Goal: Information Seeking & Learning: Compare options

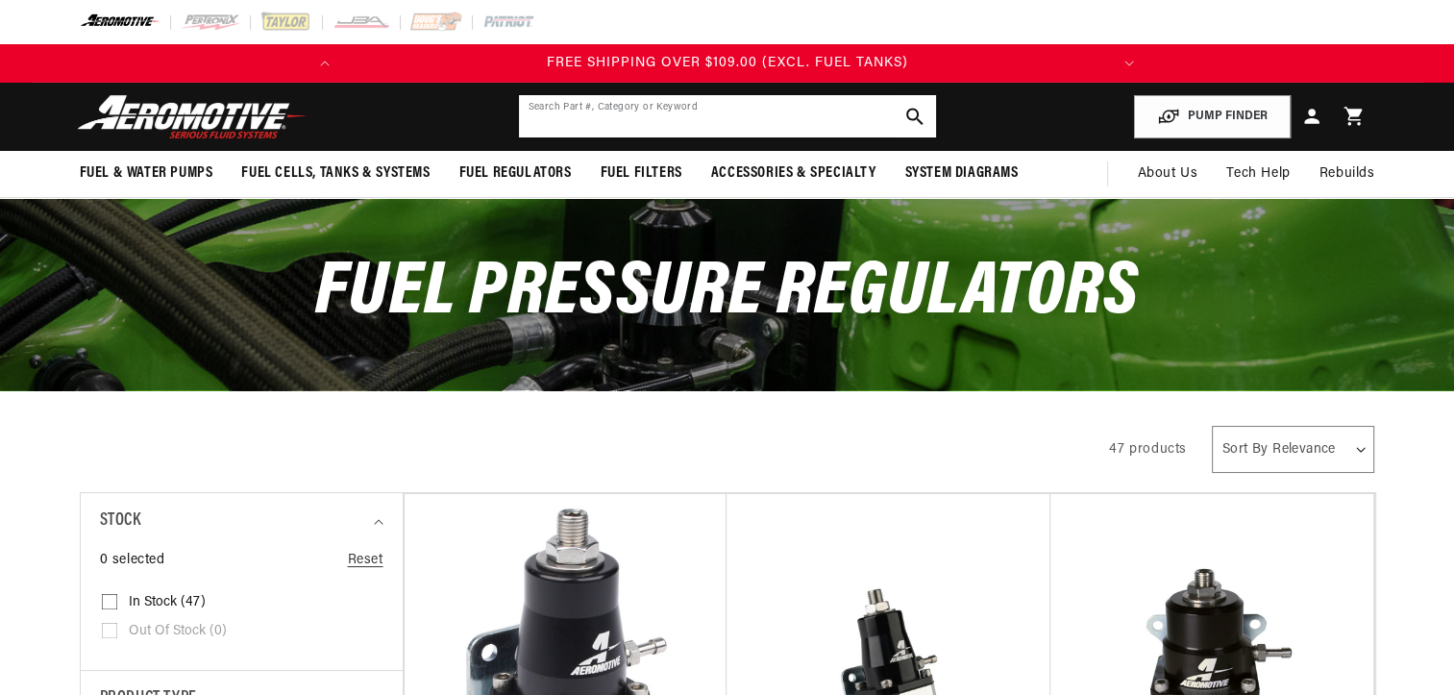
click at [803, 115] on input "text" at bounding box center [727, 116] width 417 height 42
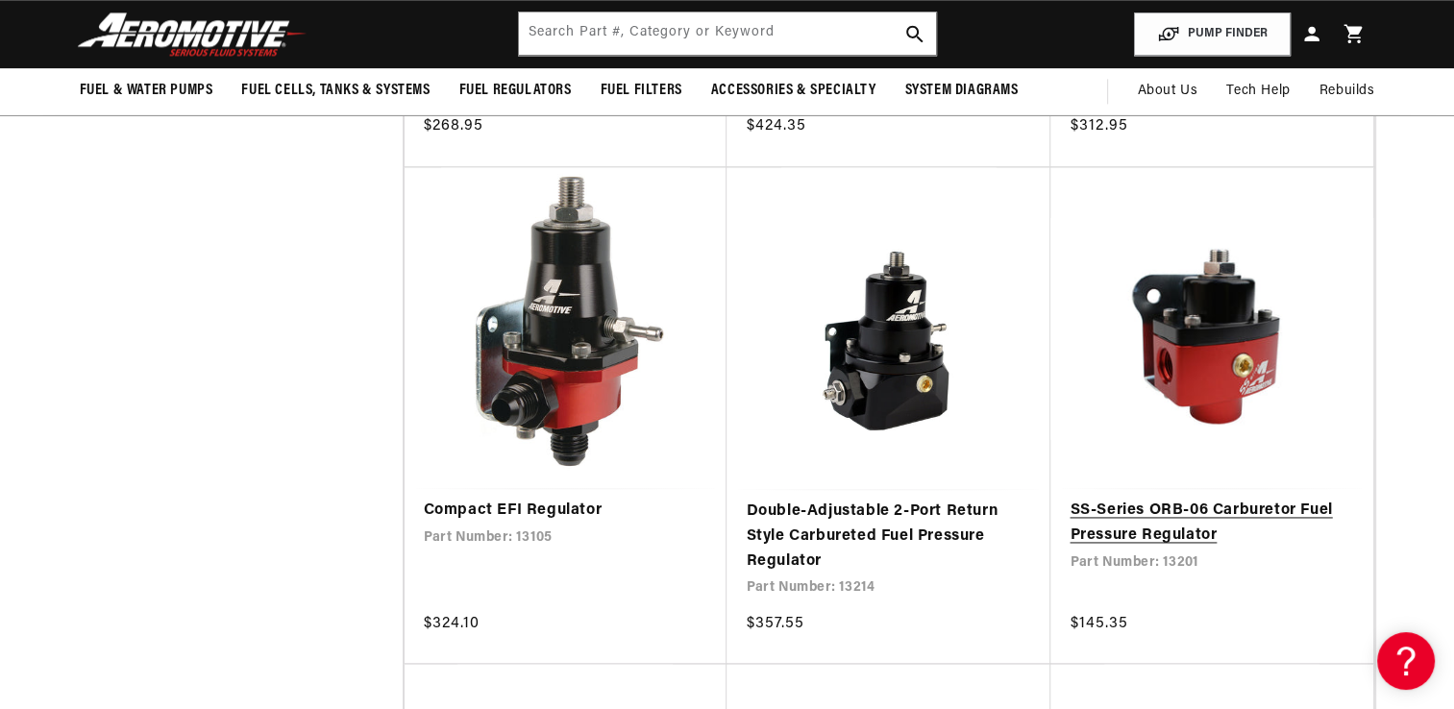
scroll to position [0, 760]
click at [1229, 499] on link "SS-Series ORB-06 Carburetor Fuel Pressure Regulator" at bounding box center [1212, 523] width 285 height 49
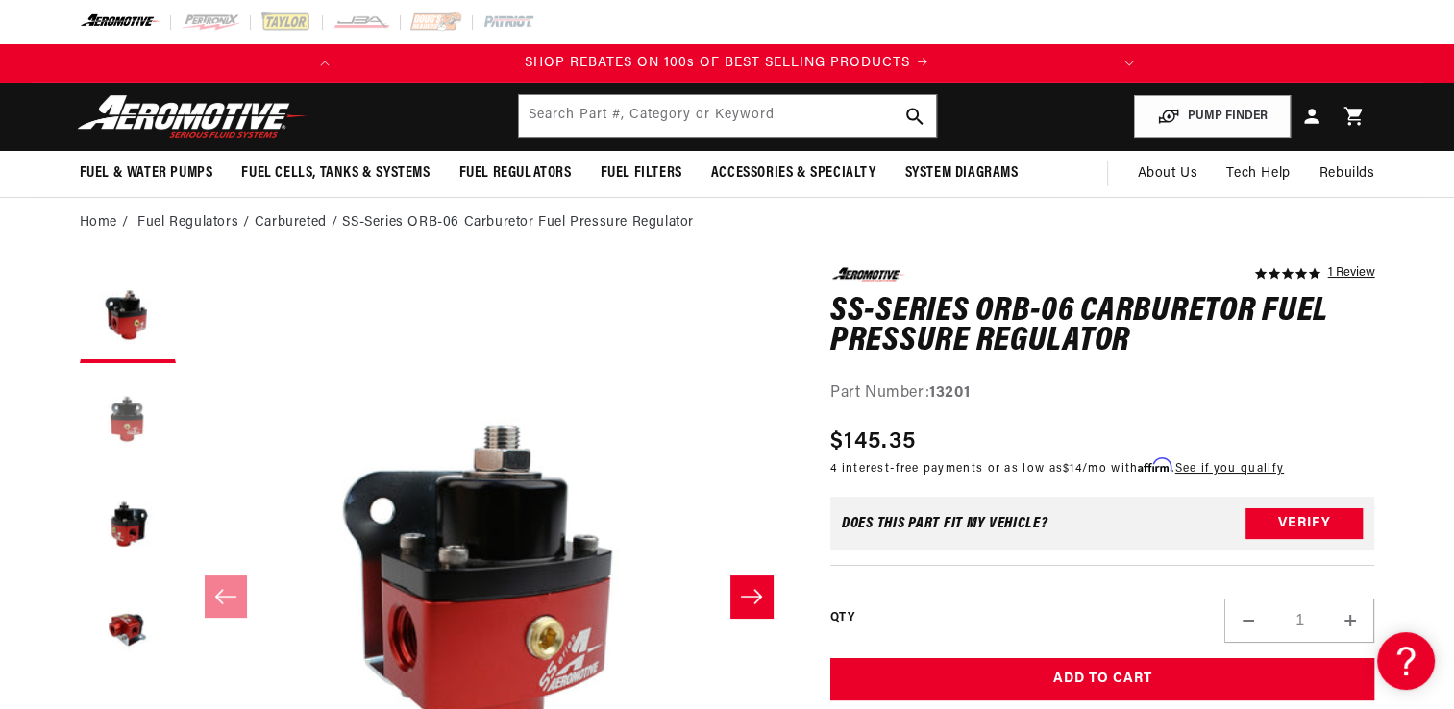
click at [141, 422] on button "Load image 2 in gallery view" at bounding box center [128, 421] width 96 height 96
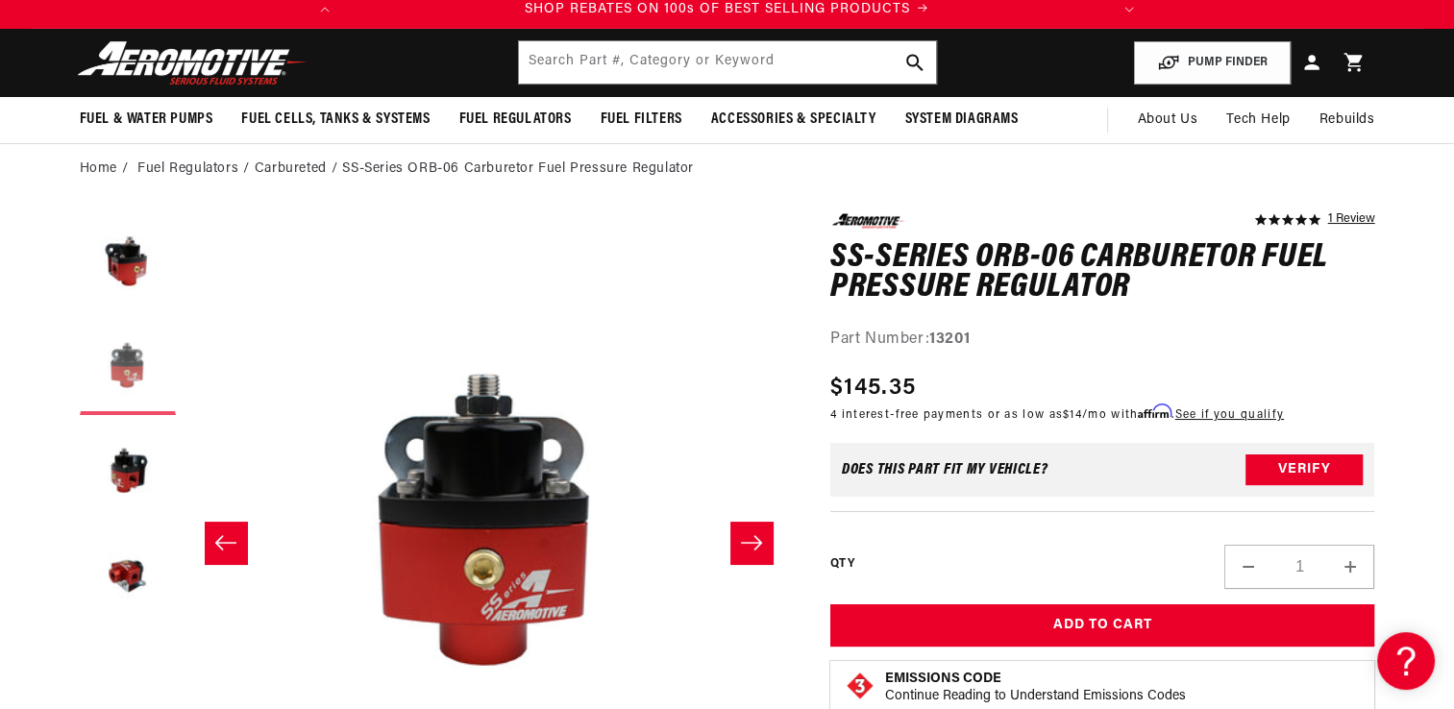
scroll to position [96, 0]
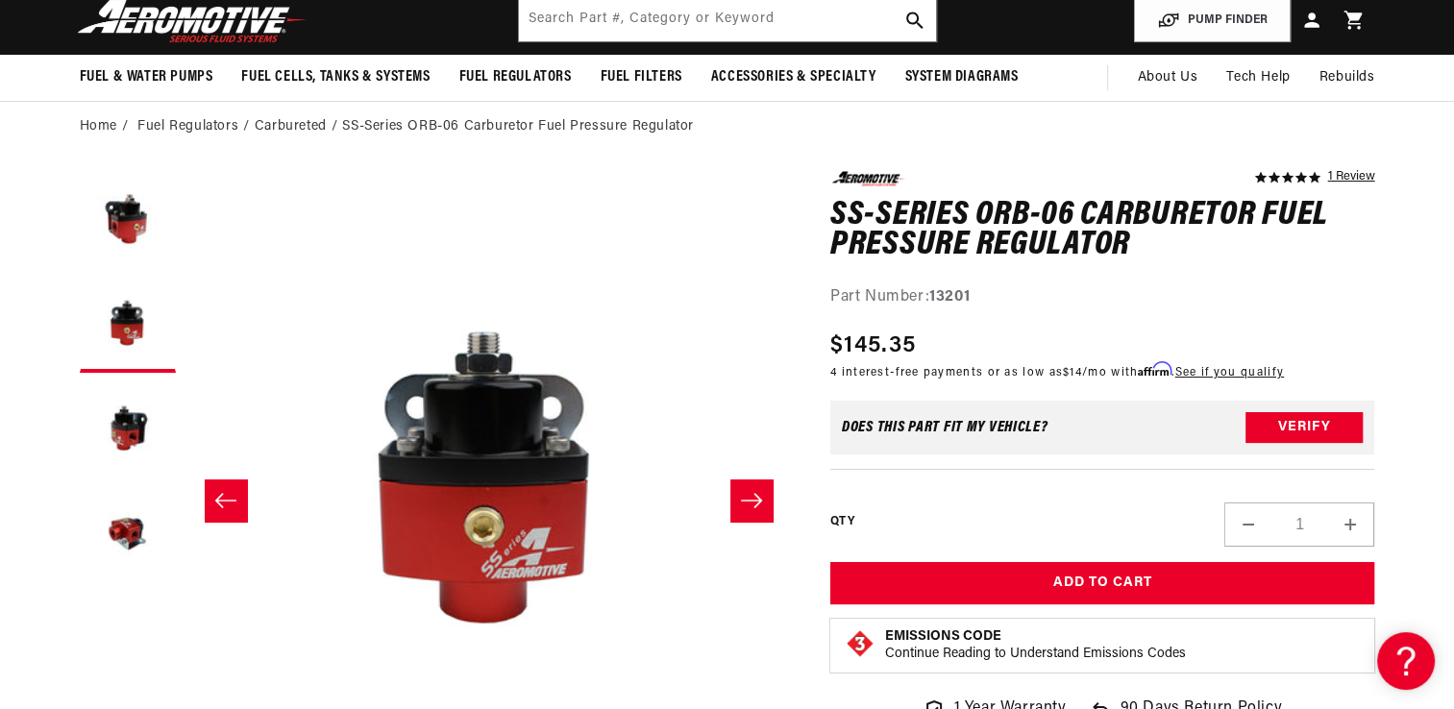
click at [754, 497] on icon "Slide right" at bounding box center [751, 500] width 23 height 19
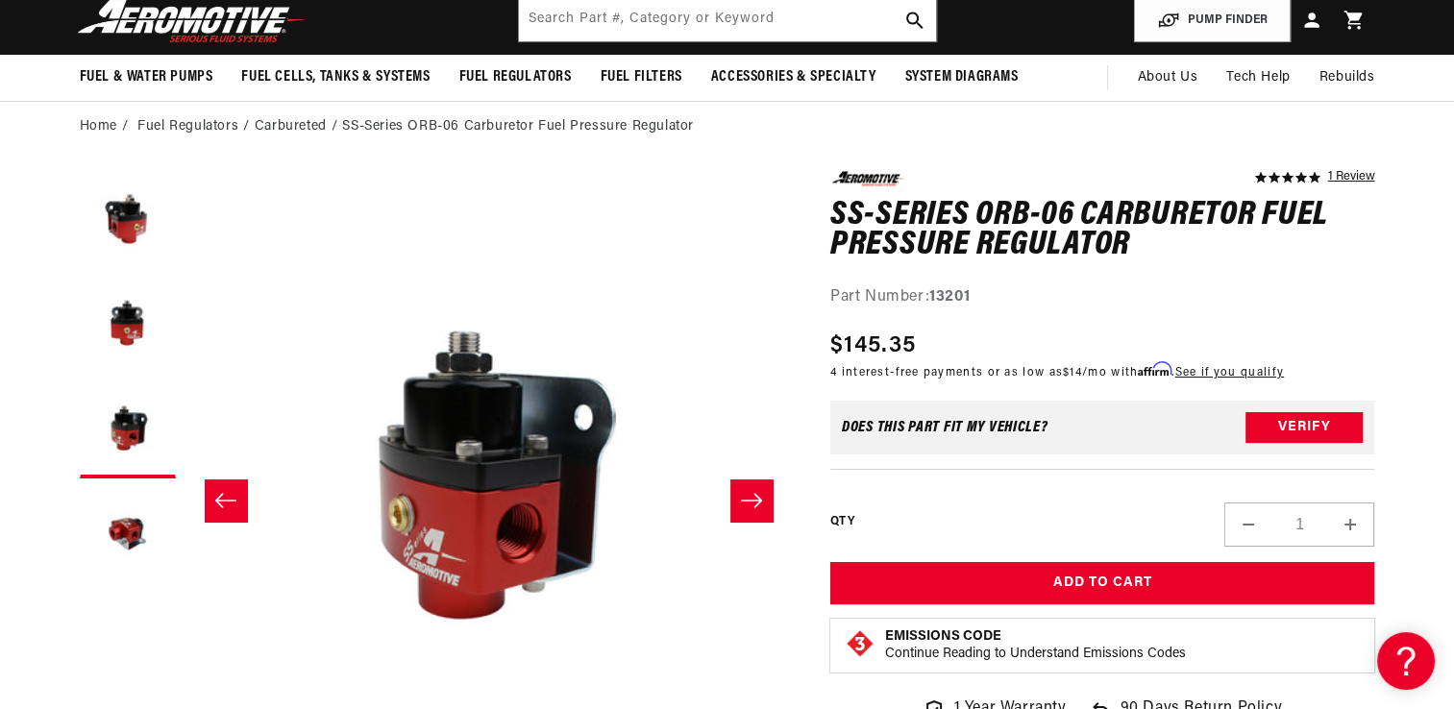
scroll to position [0, 760]
click at [754, 497] on icon "Slide right" at bounding box center [751, 500] width 23 height 19
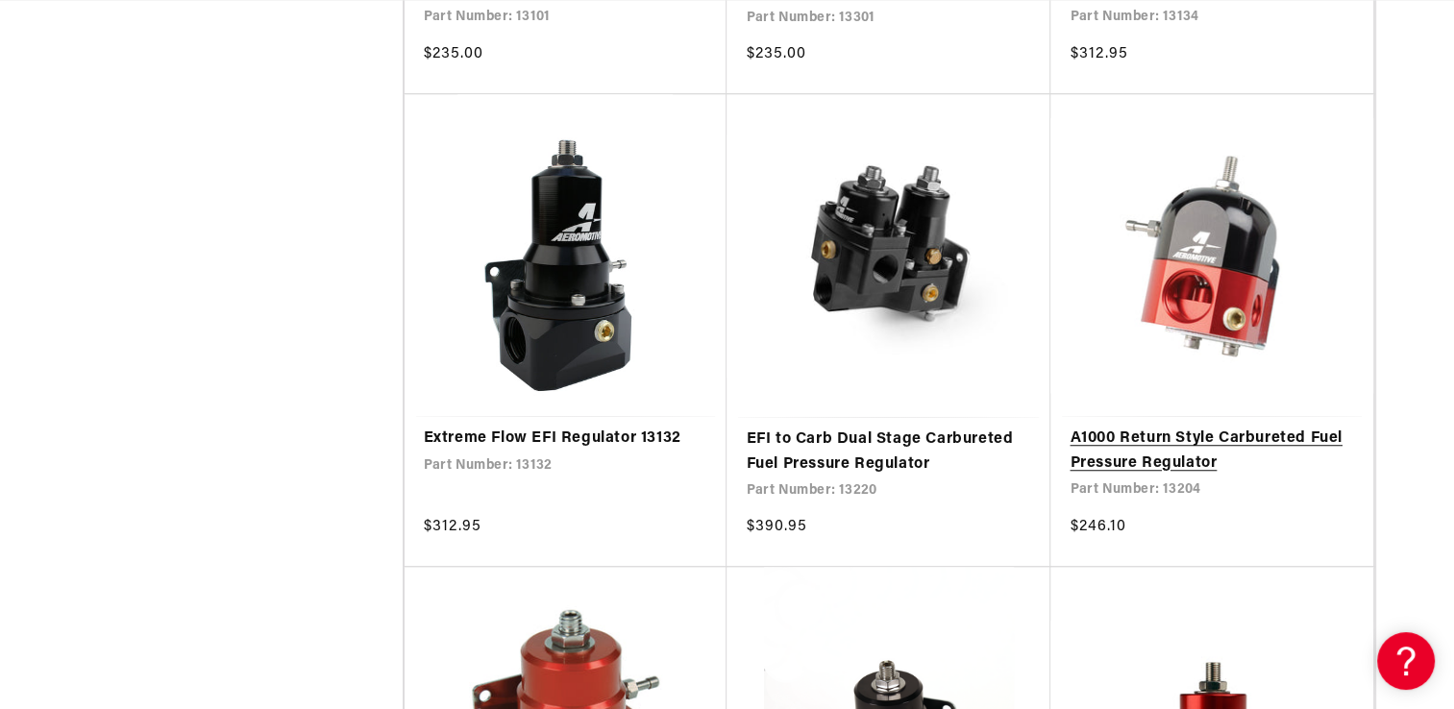
click at [1219, 427] on link "A1000 Return Style Carbureted Fuel Pressure Regulator" at bounding box center [1212, 451] width 285 height 49
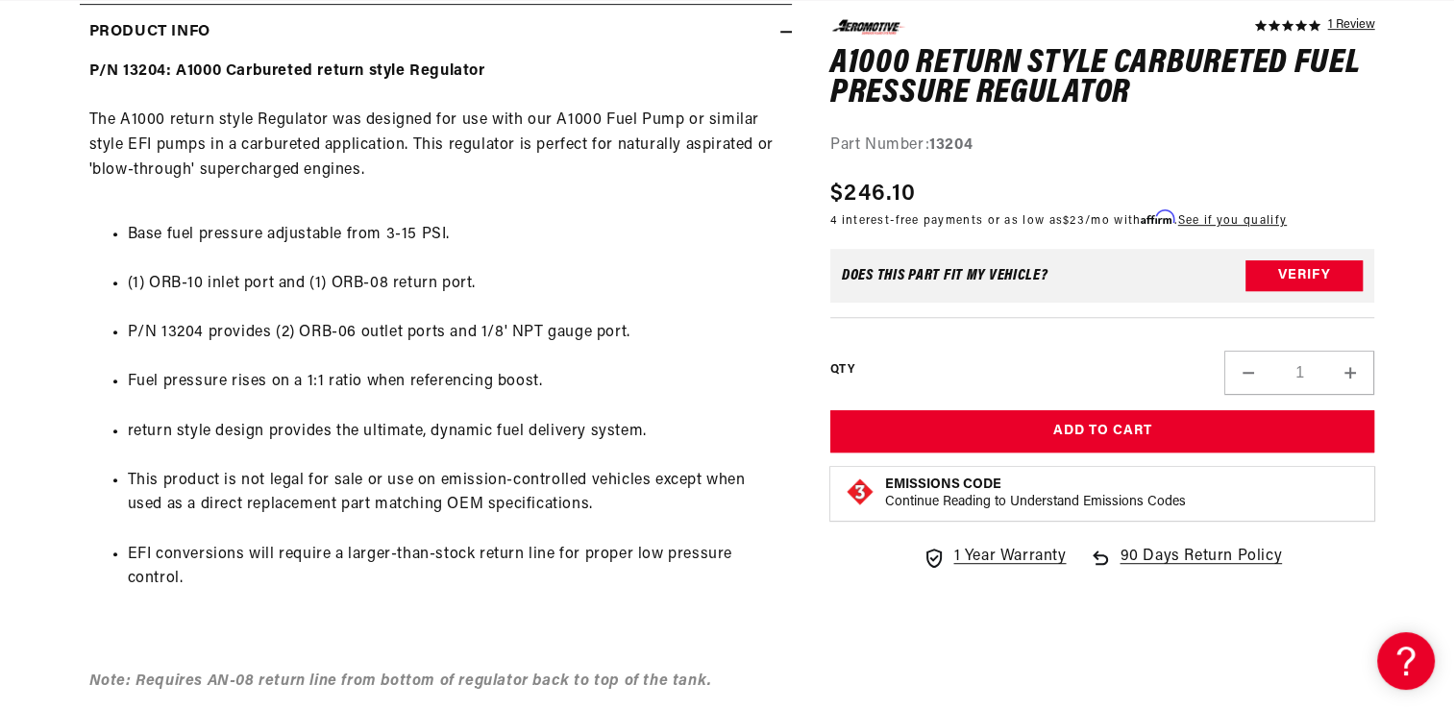
scroll to position [0, 760]
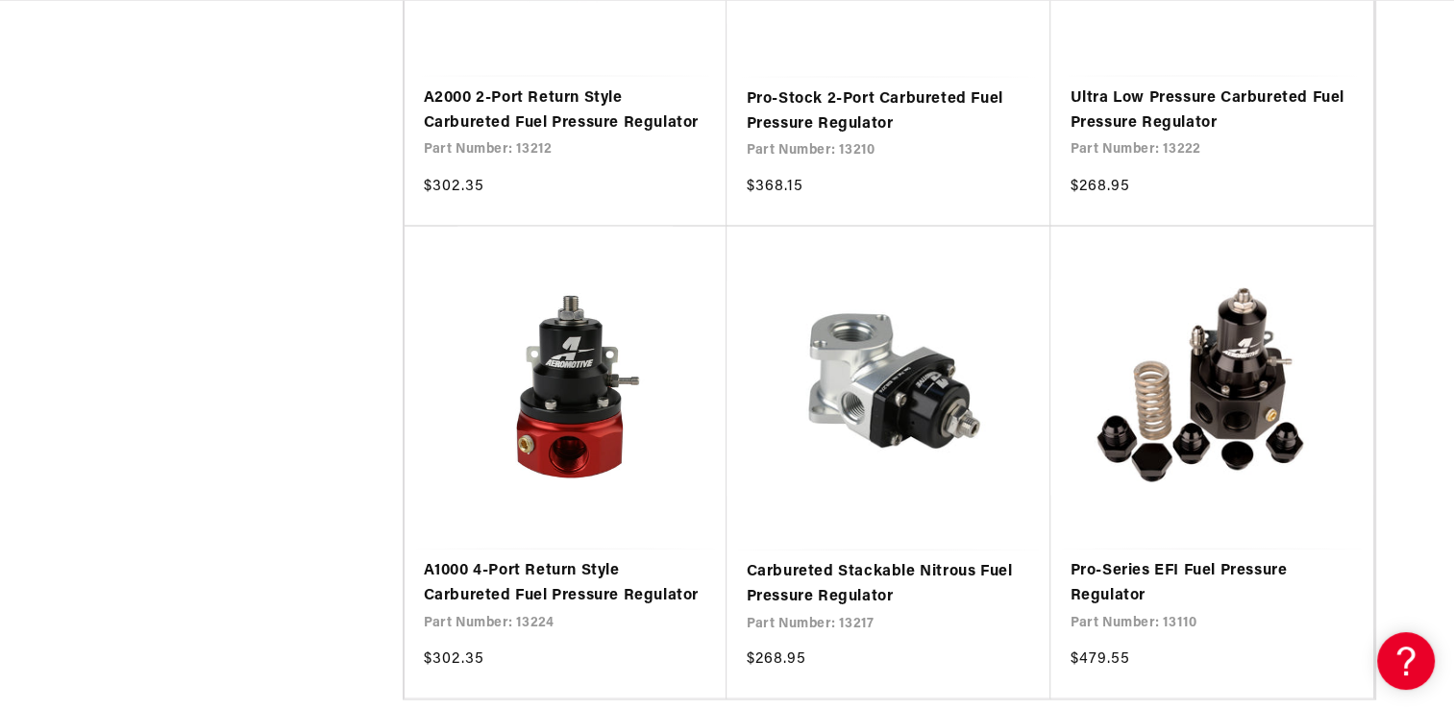
scroll to position [3653, 0]
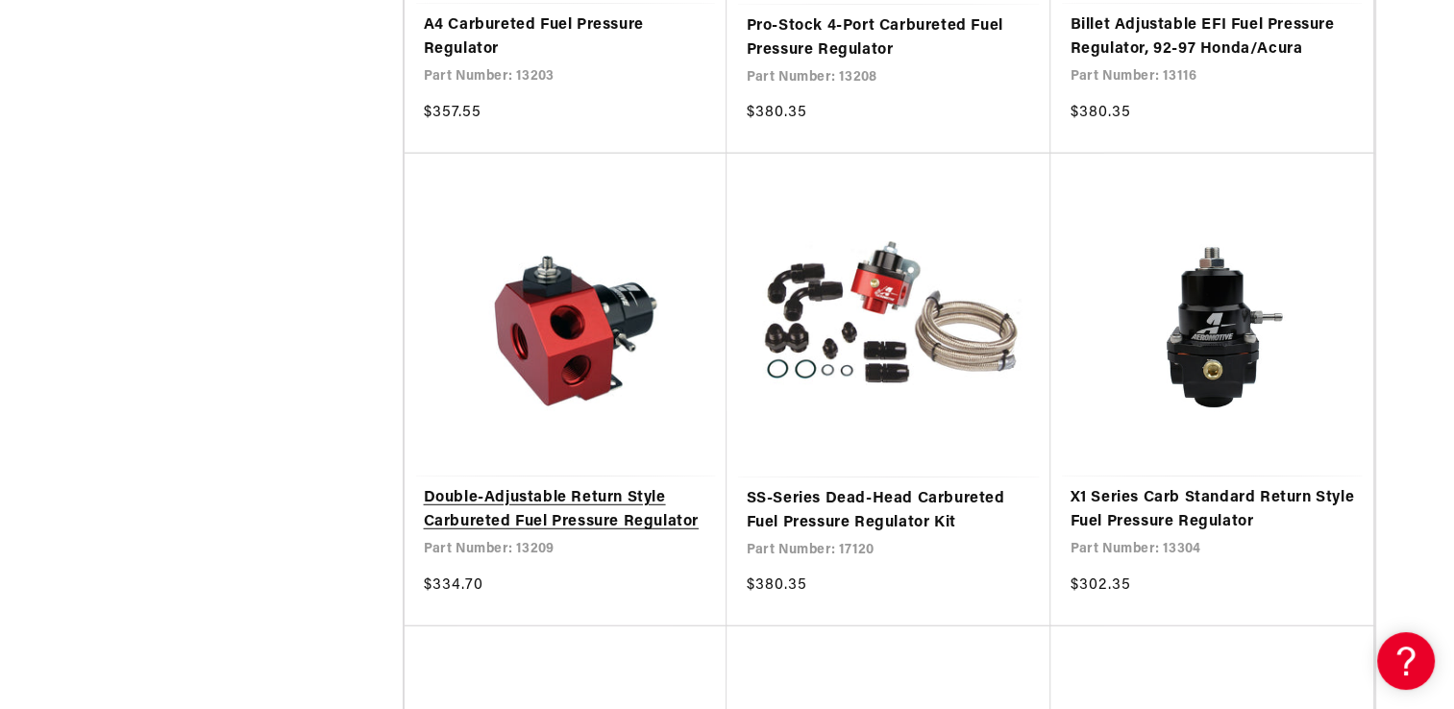
click at [533, 486] on link "Double-Adjustable Return Style Carbureted Fuel Pressure Regulator" at bounding box center [566, 510] width 285 height 49
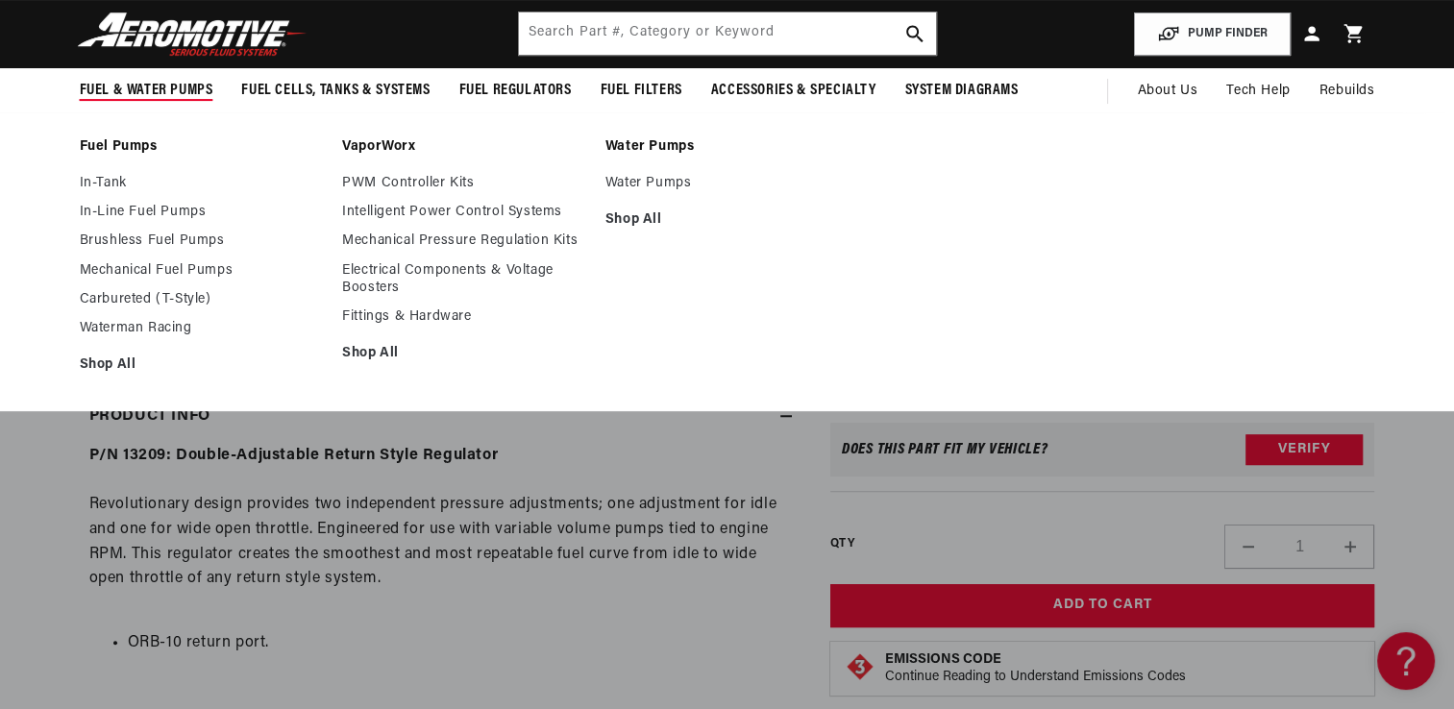
scroll to position [0, 176]
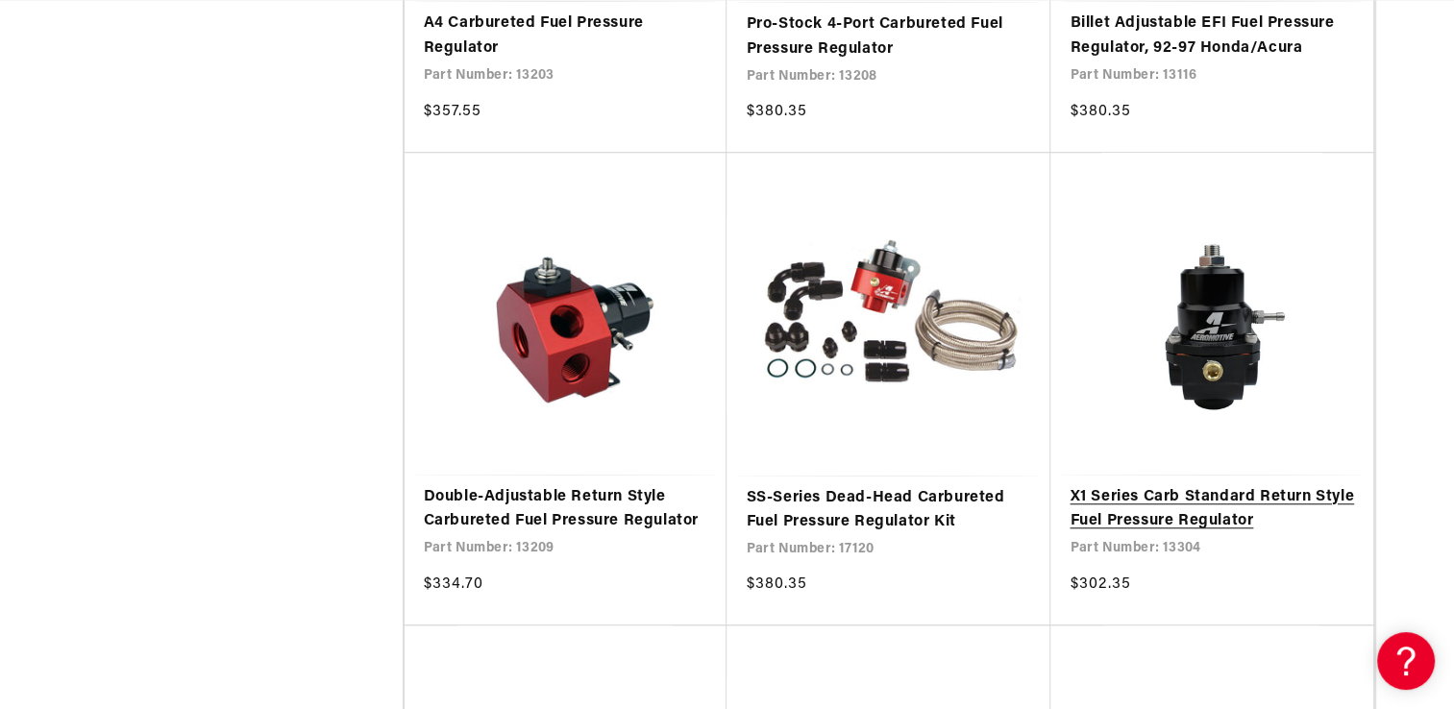
click at [1238, 485] on link "X1 Series Carb Standard Return Style Fuel Pressure Regulator" at bounding box center [1212, 509] width 285 height 49
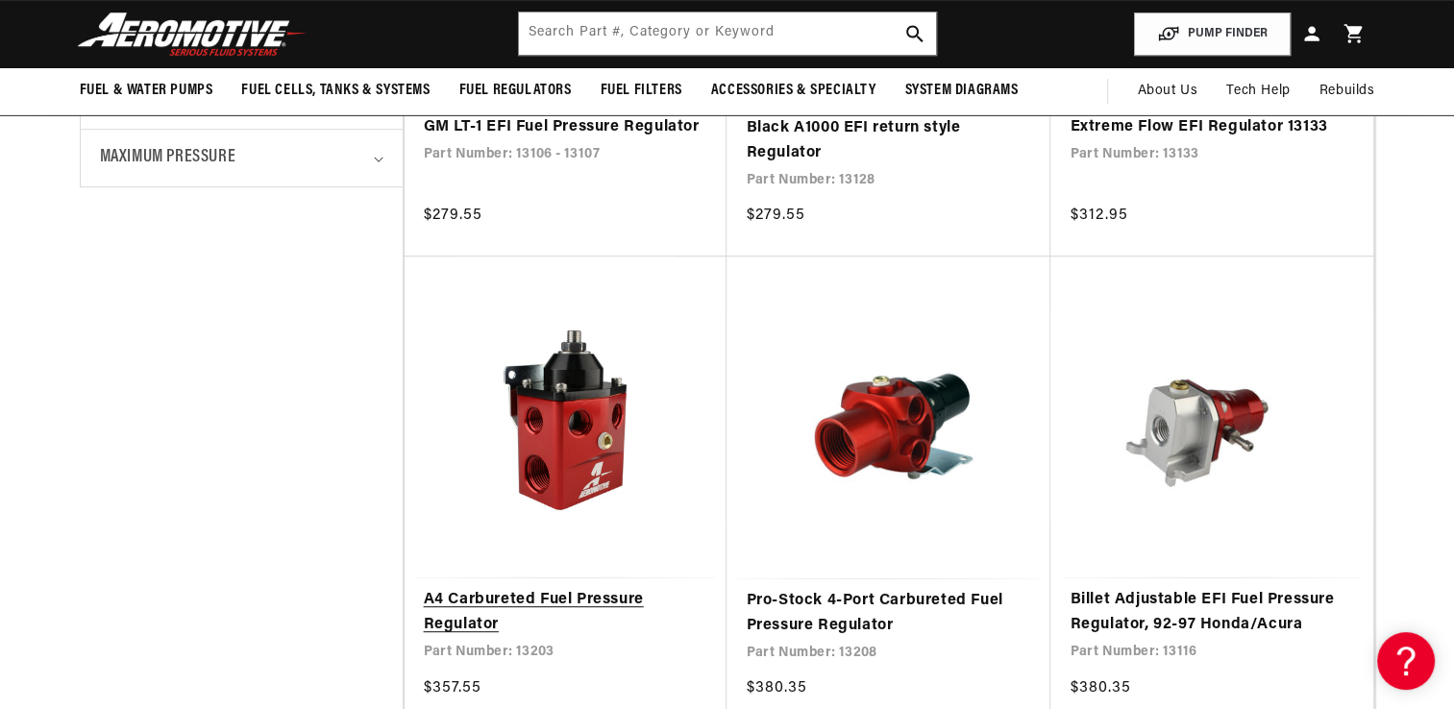
click at [553, 588] on link "A4 Carbureted Fuel Pressure Regulator" at bounding box center [566, 612] width 285 height 49
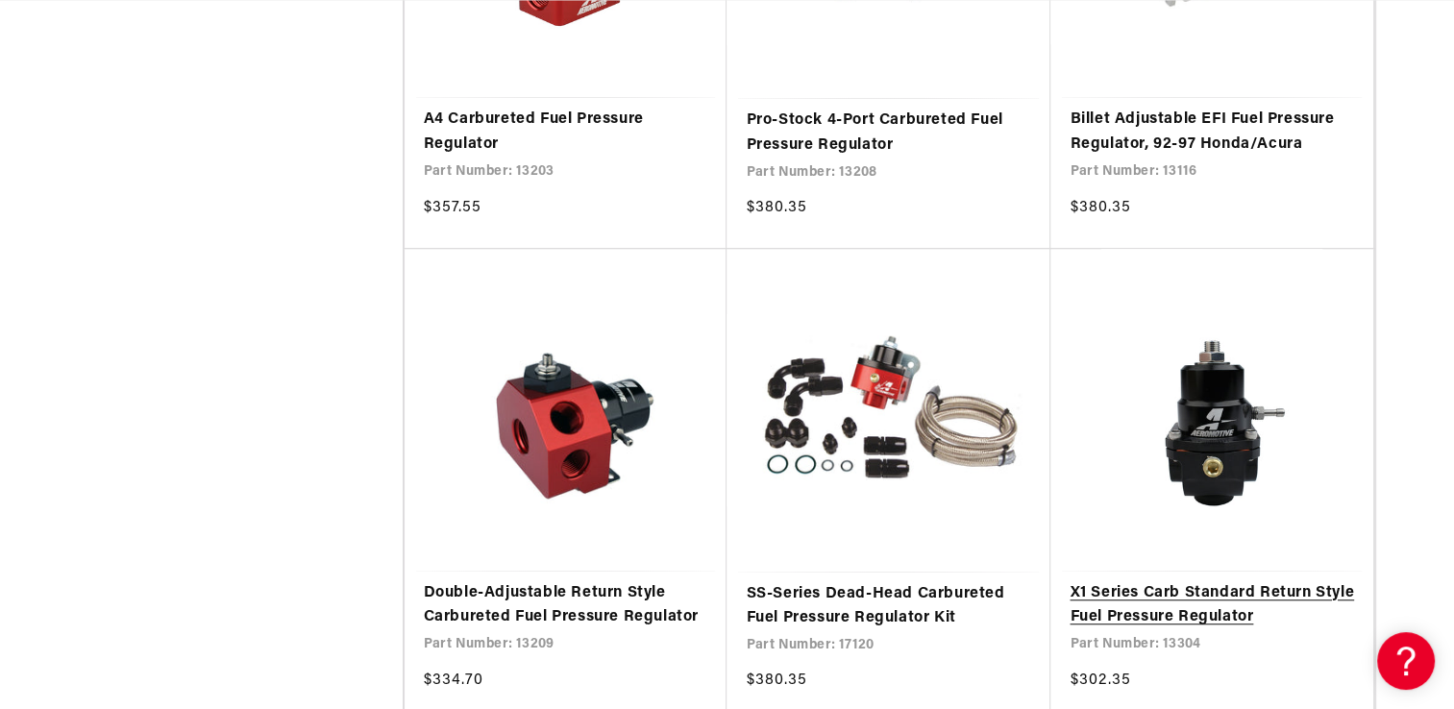
scroll to position [0, 760]
click at [1215, 582] on link "X1 Series Carb Standard Return Style Fuel Pressure Regulator" at bounding box center [1212, 606] width 285 height 49
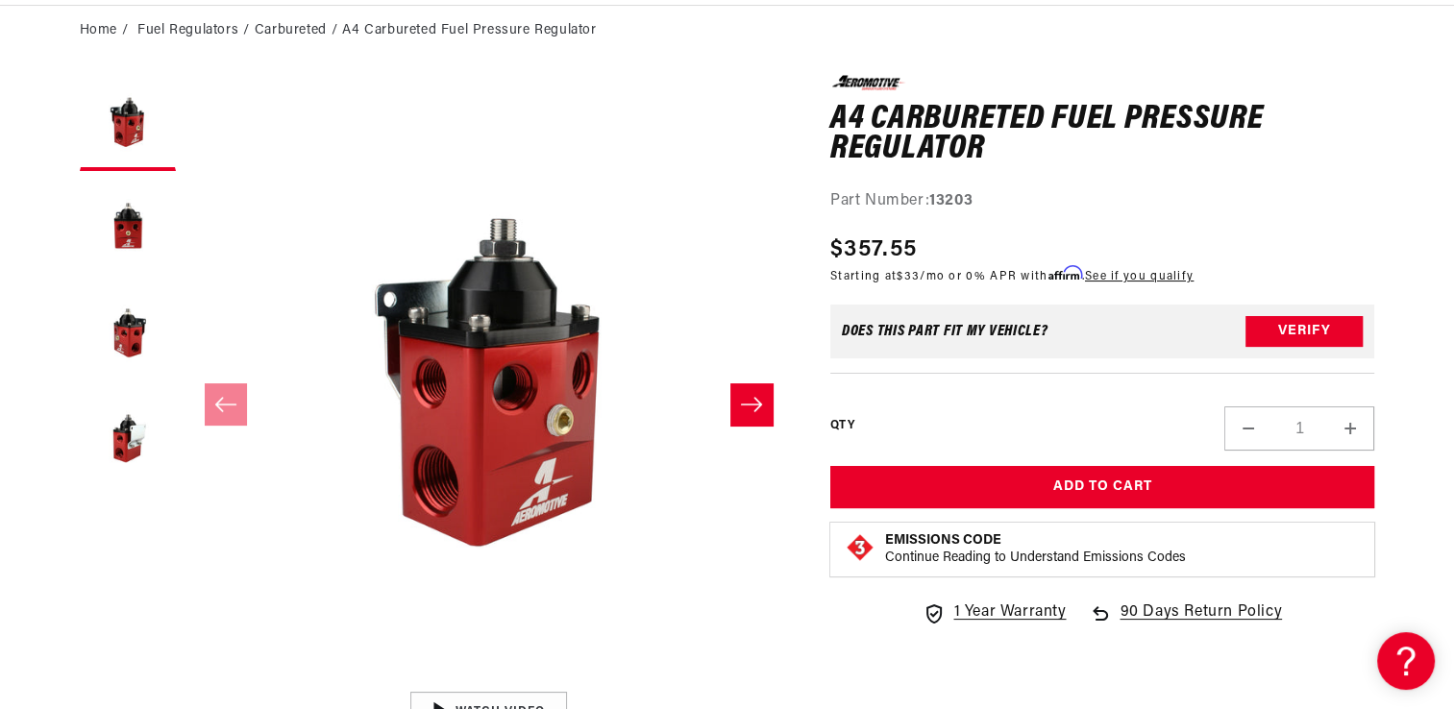
click at [750, 405] on icon "Slide right" at bounding box center [751, 404] width 21 height 14
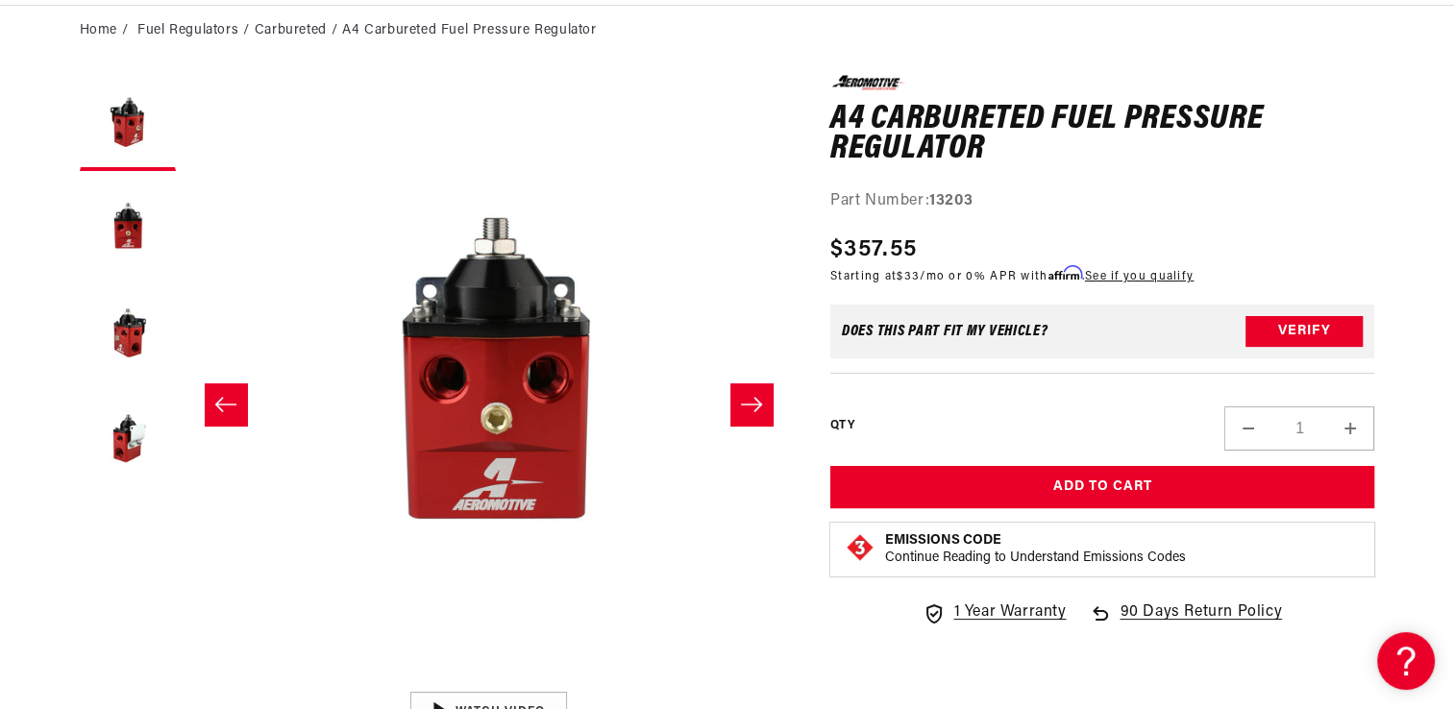
scroll to position [0, 607]
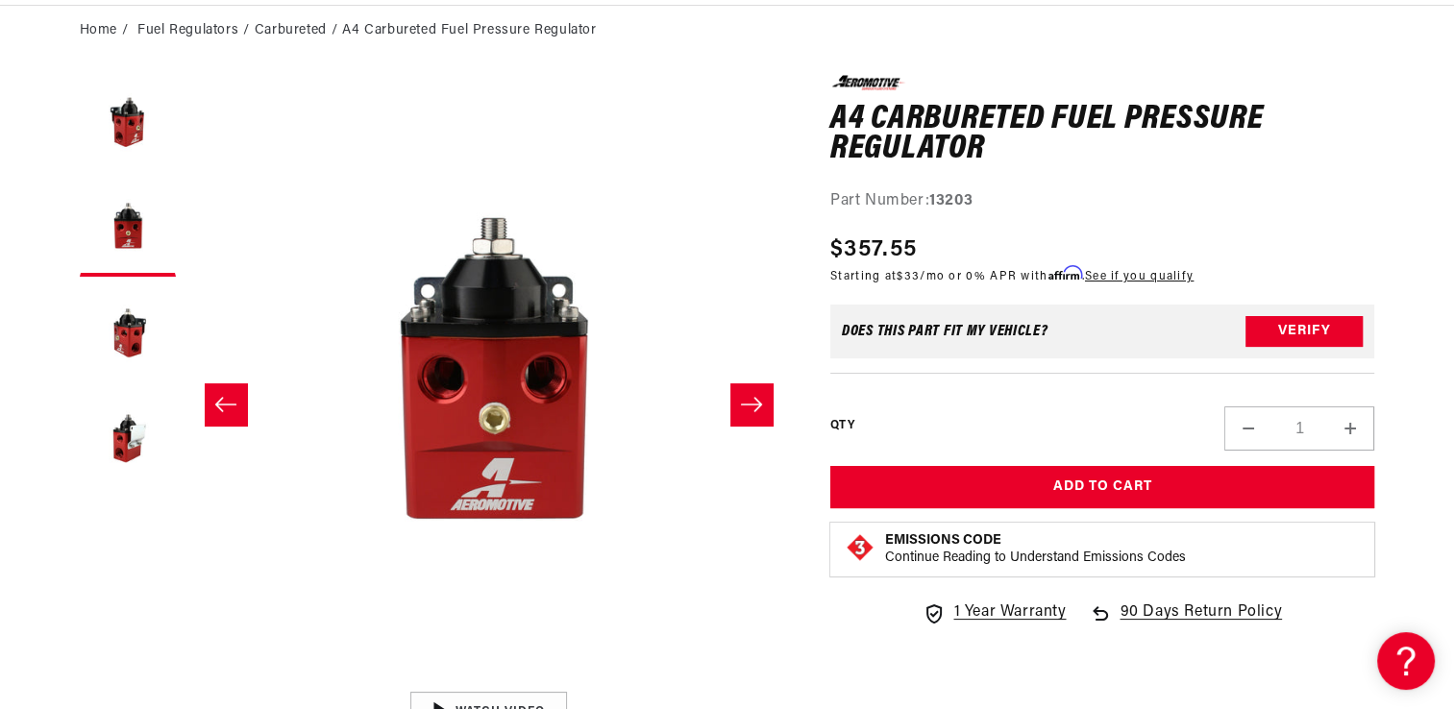
click at [750, 405] on icon "Slide right" at bounding box center [751, 404] width 21 height 14
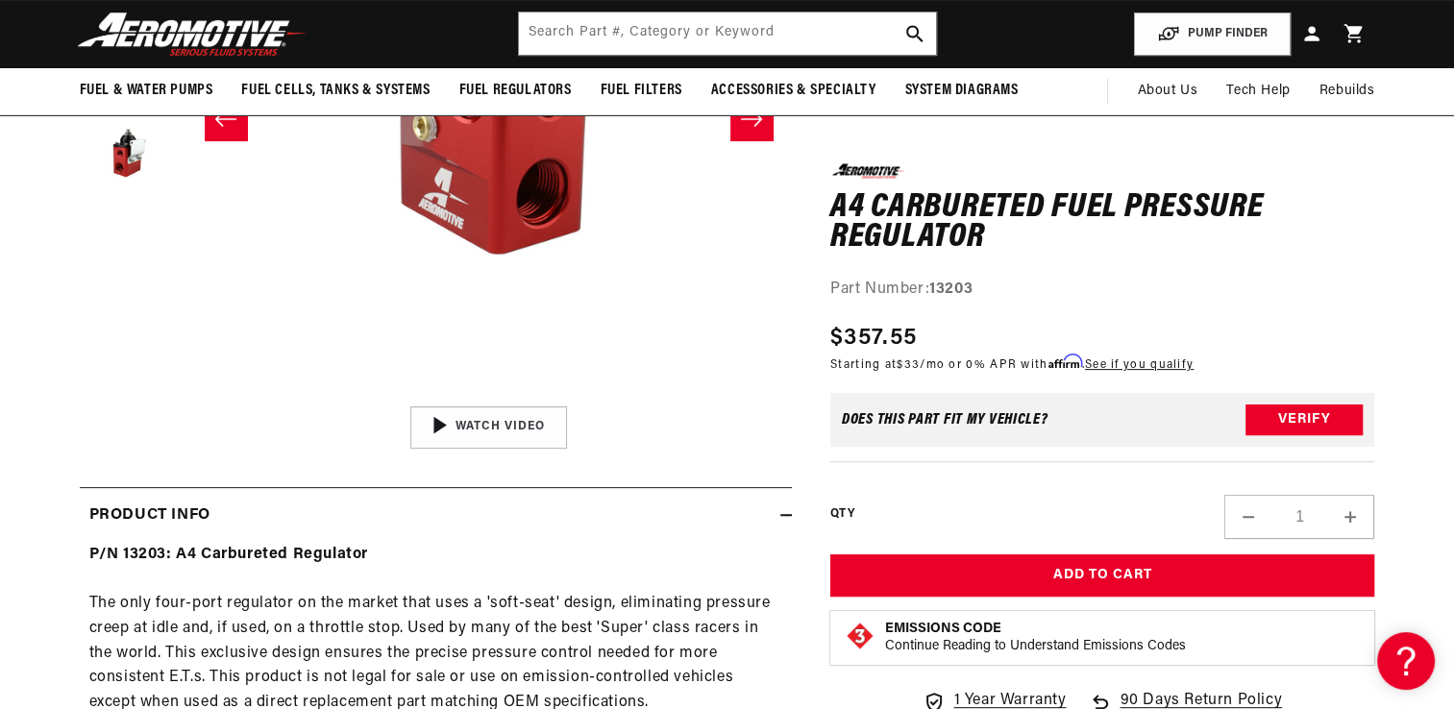
scroll to position [385, 0]
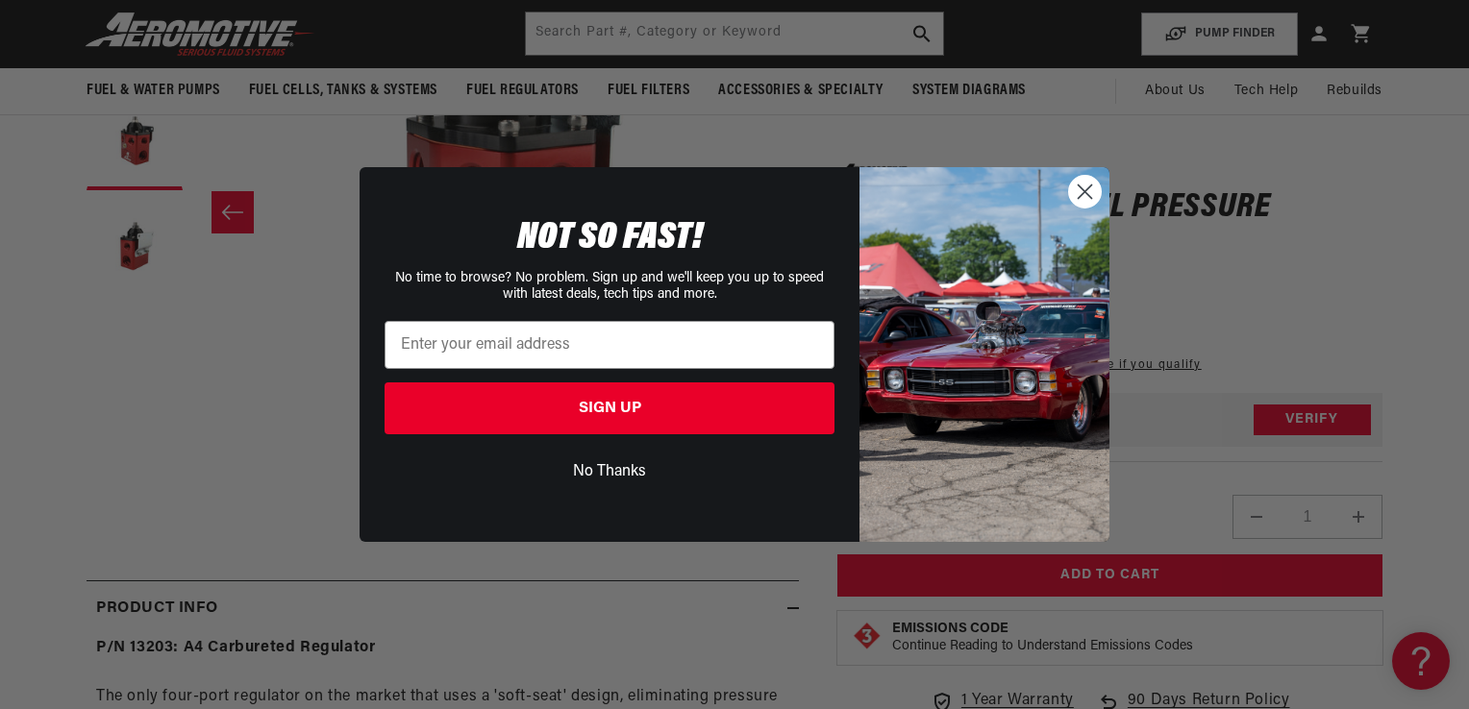
click at [1082, 190] on circle "Close dialog" at bounding box center [1085, 192] width 32 height 32
